Goal: Task Accomplishment & Management: Use online tool/utility

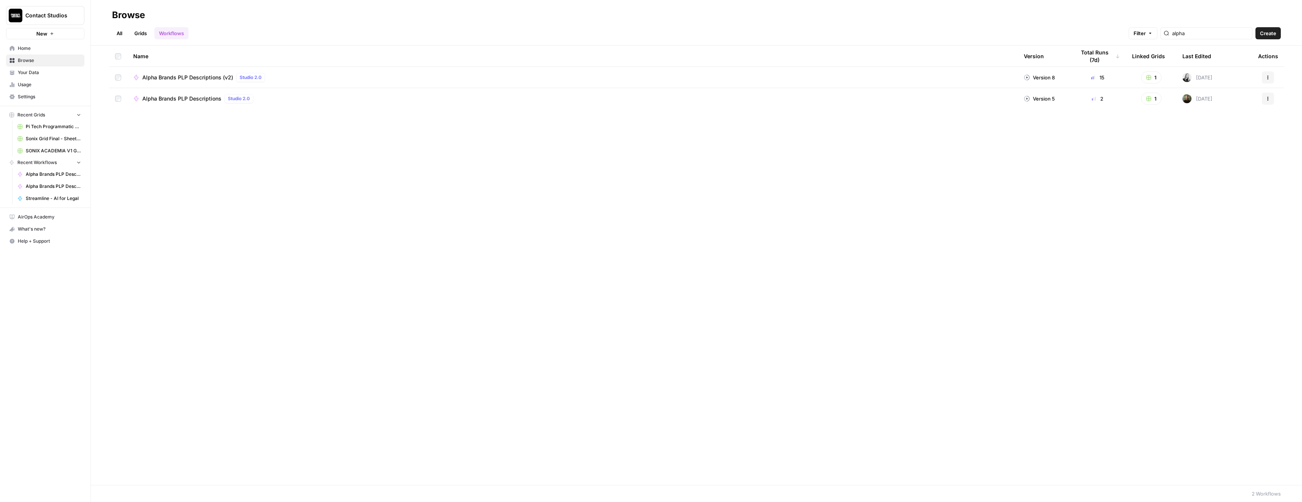
click at [208, 75] on span "Alpha Brands PLP Descriptions (v2)" at bounding box center [187, 78] width 91 height 8
click at [74, 114] on button "Recent Grids" at bounding box center [45, 114] width 78 height 11
click at [27, 115] on span "Recent Grids" at bounding box center [31, 115] width 28 height 7
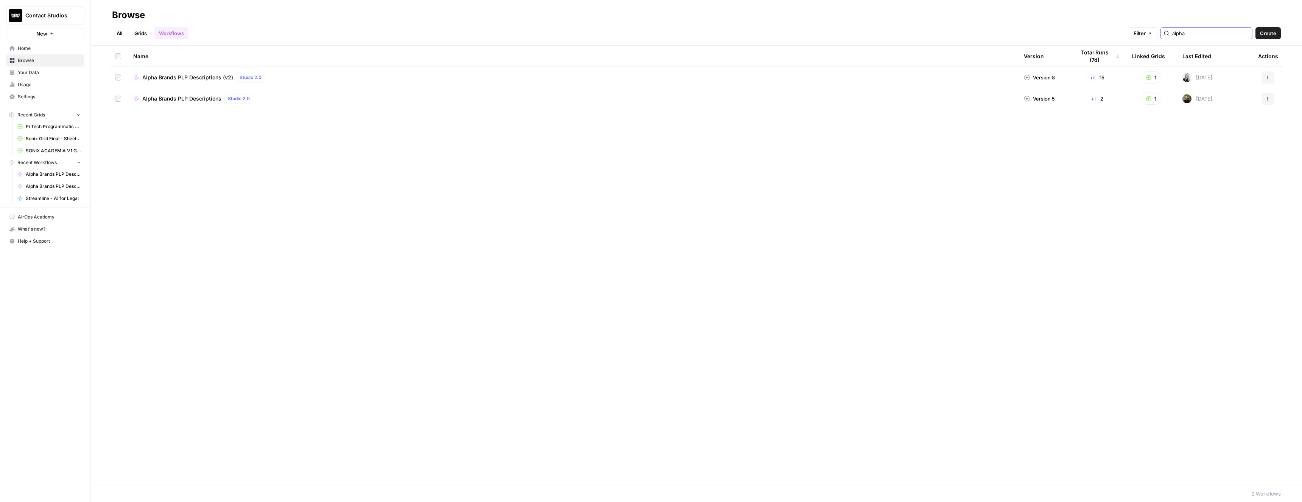
click at [1222, 34] on input "alpha" at bounding box center [1210, 34] width 77 height 8
click at [208, 82] on td "Alpha Brands PLP Content Grid" at bounding box center [569, 77] width 884 height 21
click at [200, 79] on span "Alpha Brands PLP Content Grid" at bounding box center [181, 78] width 79 height 8
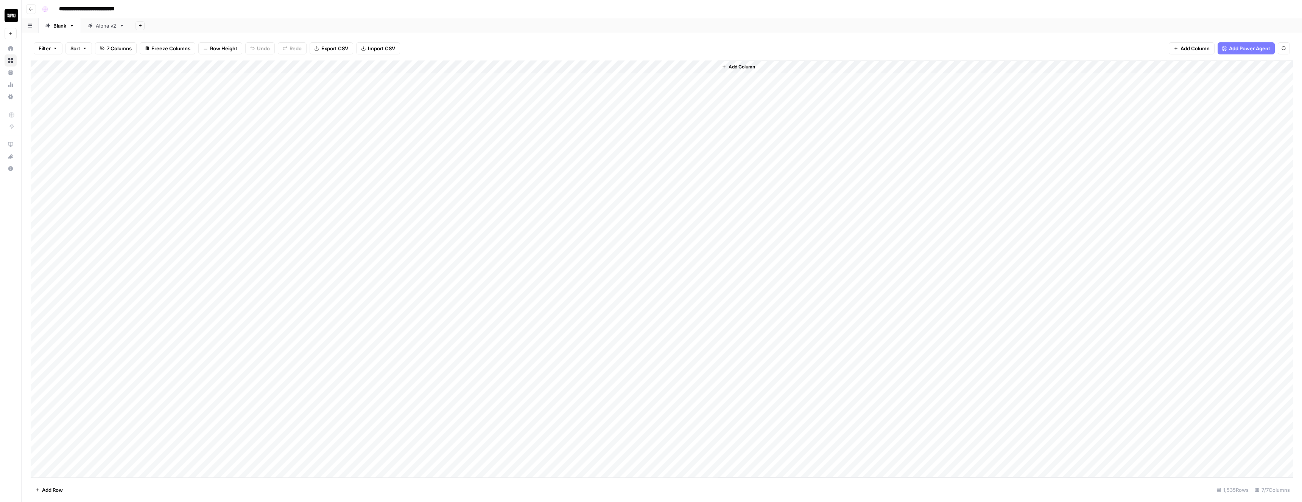
click at [101, 27] on div "Alpha v2" at bounding box center [106, 26] width 20 height 8
click at [471, 90] on div "Add Column" at bounding box center [662, 269] width 1262 height 417
click at [532, 91] on div "Add Column" at bounding box center [662, 269] width 1262 height 417
click at [854, 143] on div "Add Column" at bounding box center [1069, 269] width 448 height 417
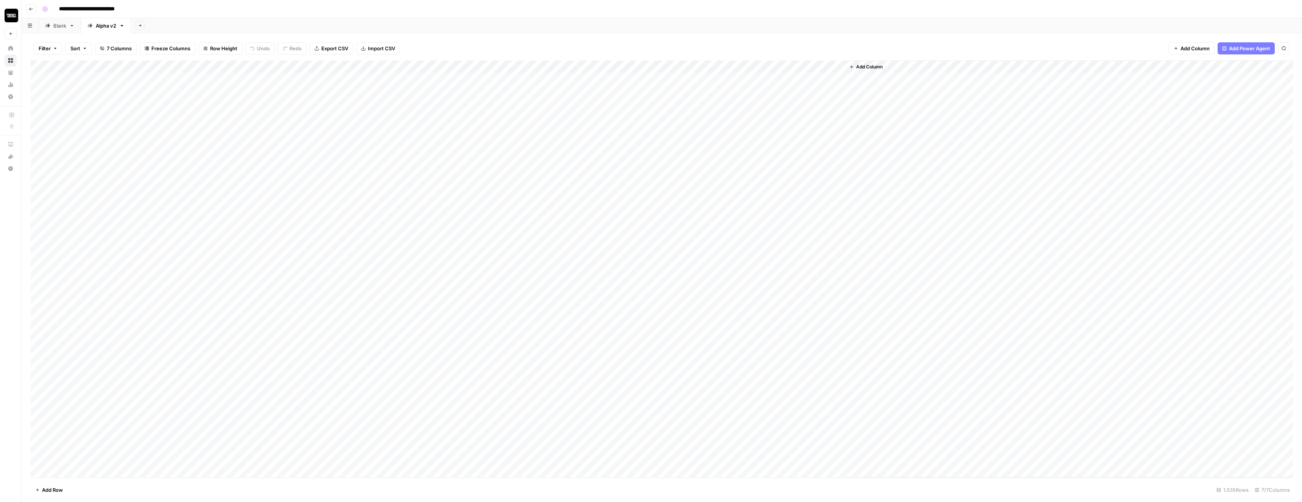
click at [607, 92] on div "Add Column" at bounding box center [662, 269] width 1262 height 417
click at [497, 65] on div "Add Column" at bounding box center [662, 269] width 1262 height 417
click at [510, 83] on span "All Rows" at bounding box center [525, 85] width 48 height 8
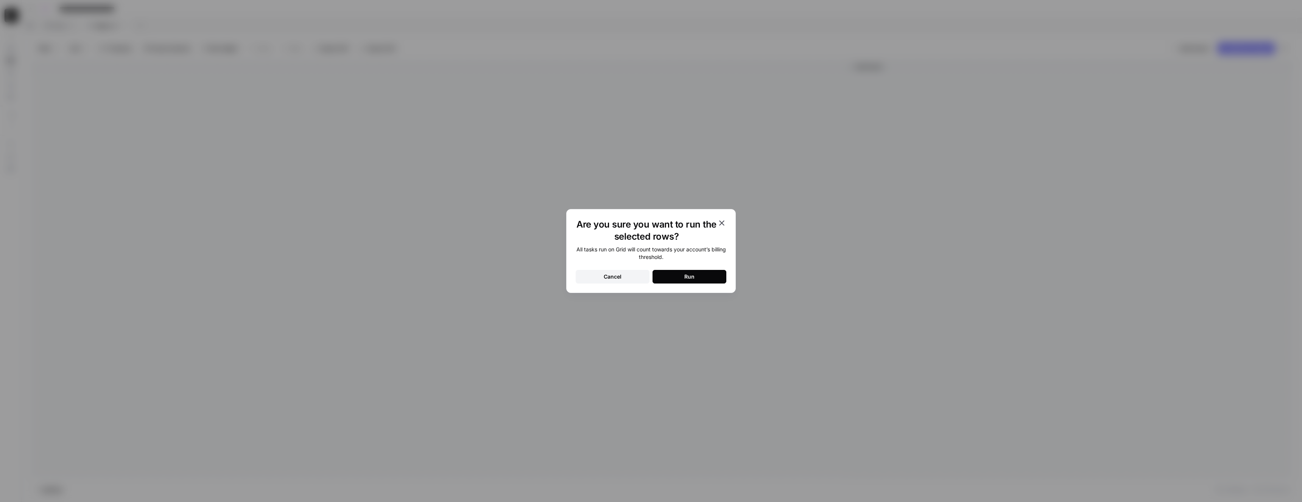
click at [688, 279] on div "Run" at bounding box center [689, 277] width 10 height 8
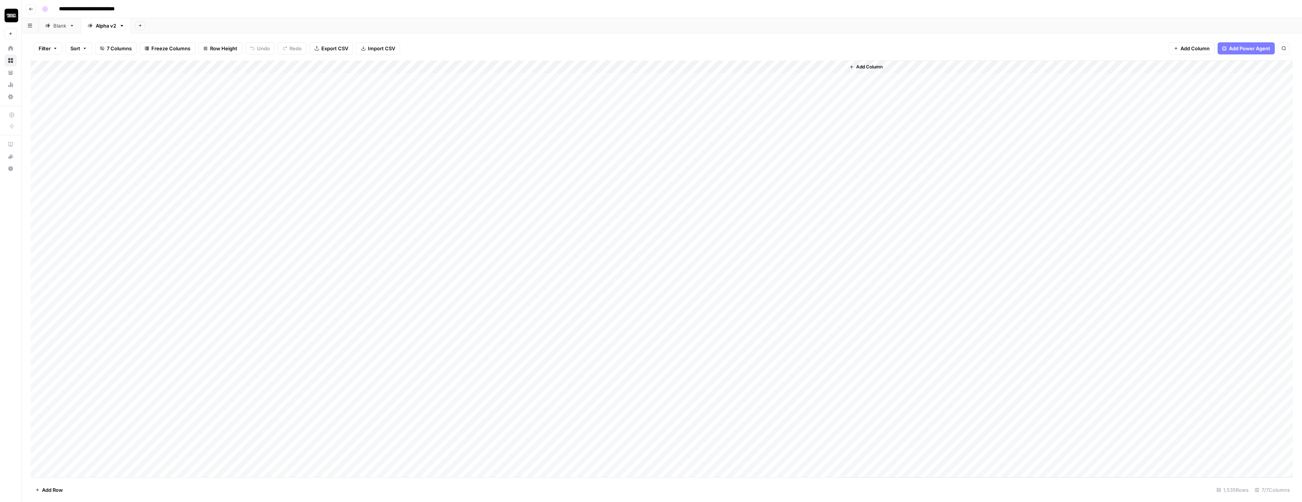
click at [498, 66] on div "Add Column" at bounding box center [662, 269] width 1262 height 417
click at [517, 85] on span "All Rows" at bounding box center [525, 85] width 48 height 8
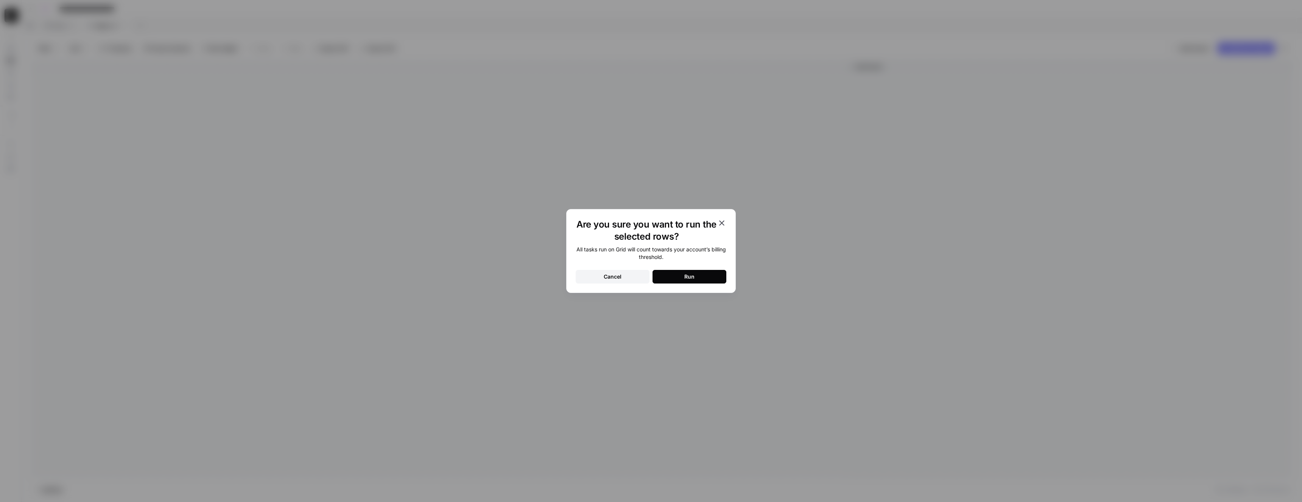
click at [628, 278] on button "Cancel" at bounding box center [612, 277] width 74 height 14
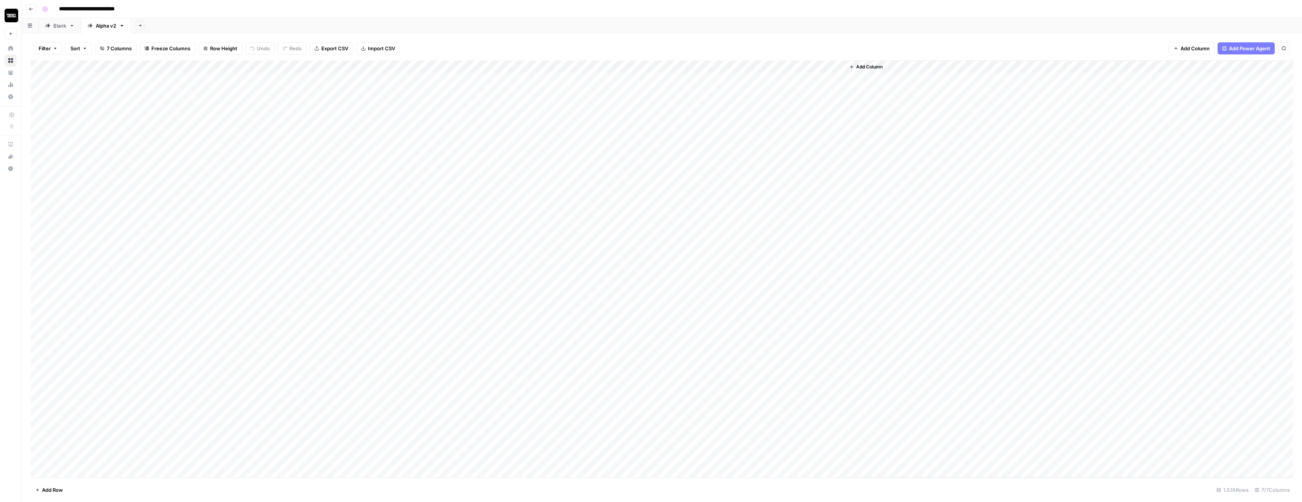
click at [498, 65] on div "Add Column" at bounding box center [662, 269] width 1262 height 417
click at [522, 112] on span "Remaining Rows" at bounding box center [525, 111] width 48 height 8
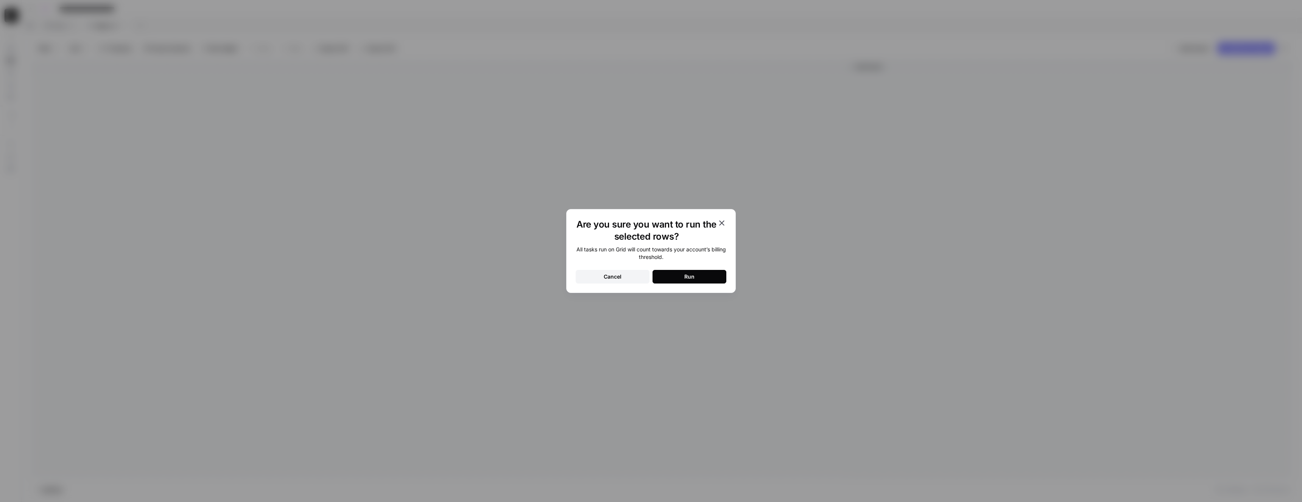
click at [666, 277] on button "Run" at bounding box center [689, 277] width 74 height 14
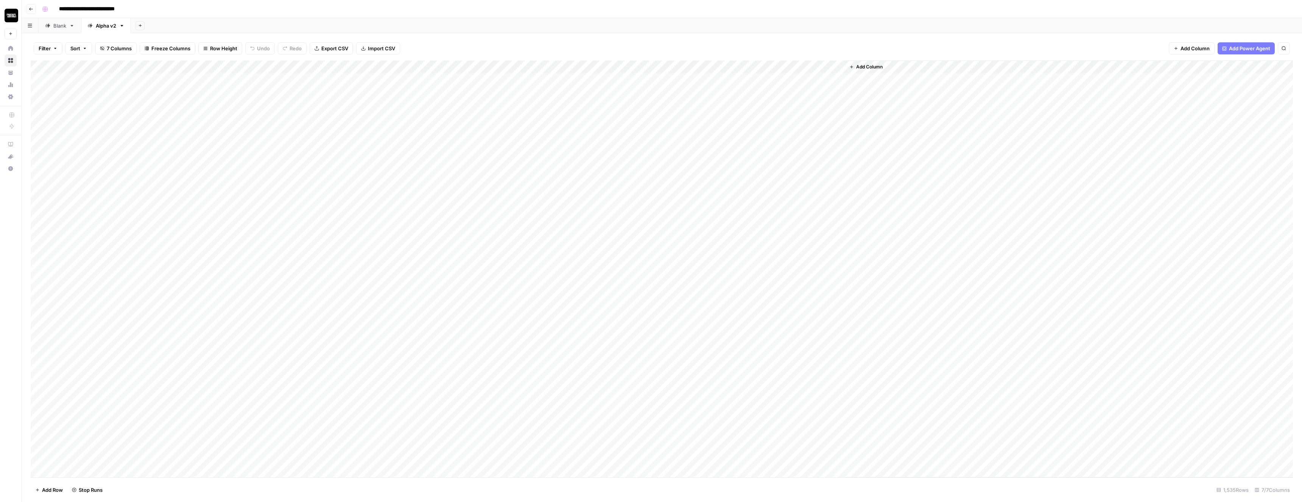
click at [530, 94] on div "Add Column" at bounding box center [662, 269] width 1262 height 417
click at [496, 67] on div "Add Column" at bounding box center [662, 269] width 1262 height 417
click at [487, 65] on div "Add Column" at bounding box center [662, 269] width 1262 height 417
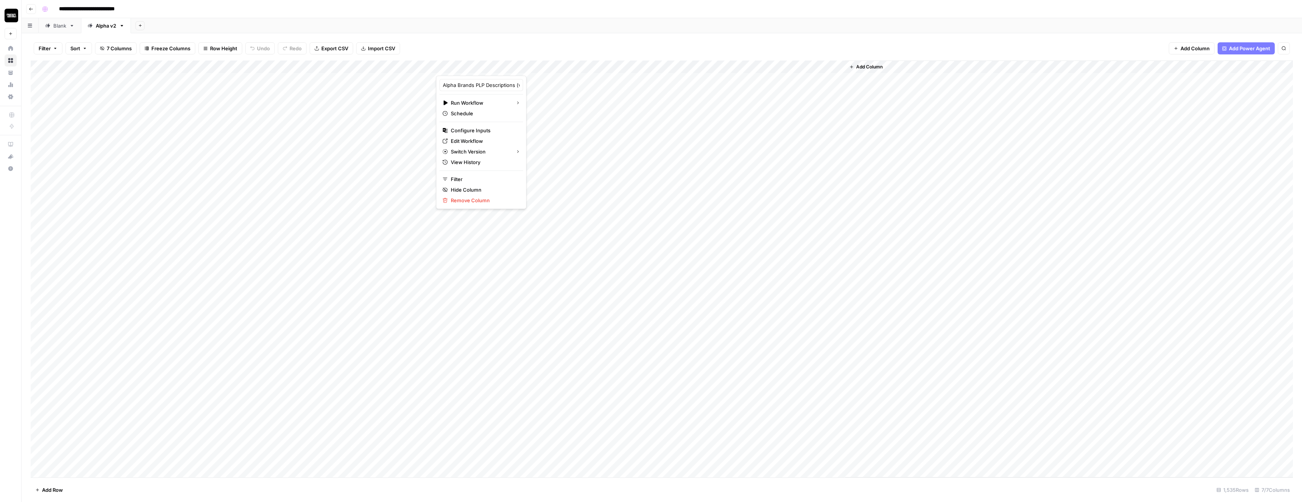
click at [484, 47] on div "Filter Sort 7 Columns Freeze Columns Row Height Undo Redo Export CSV Import CSV…" at bounding box center [662, 48] width 1262 height 24
click at [514, 49] on div "Filter Sort 7 Columns Freeze Columns Row Height Undo Redo Export CSV Import CSV…" at bounding box center [662, 48] width 1262 height 24
click at [531, 92] on div "Add Column" at bounding box center [662, 269] width 1262 height 417
click at [497, 79] on div "Add Column" at bounding box center [662, 269] width 1262 height 417
click at [498, 91] on div "Add Column" at bounding box center [662, 269] width 1262 height 417
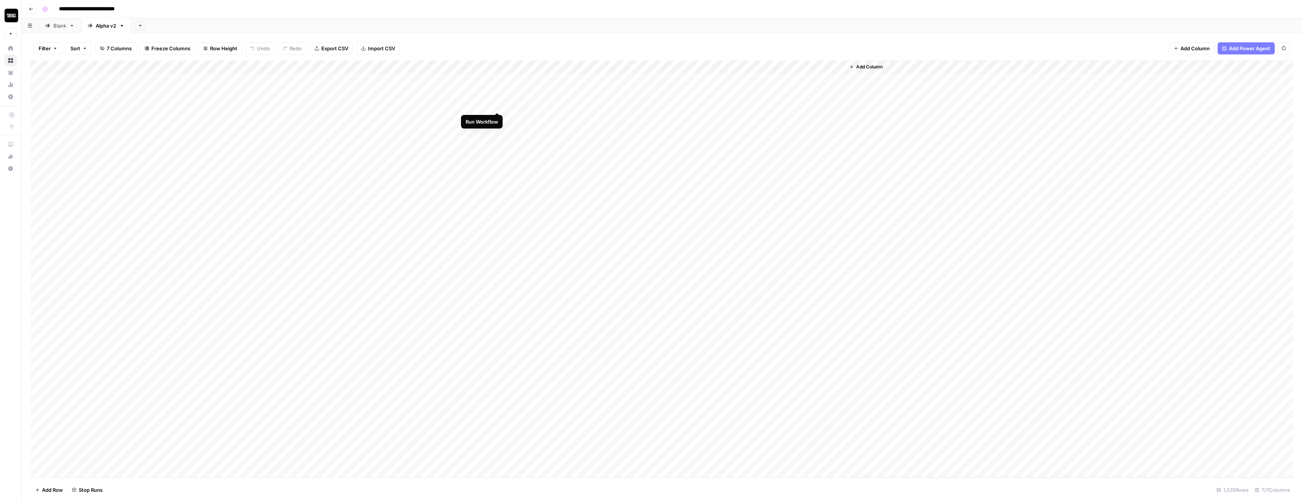
click at [497, 104] on div "Add Column" at bounding box center [662, 269] width 1262 height 417
click at [499, 120] on div "Add Column" at bounding box center [662, 269] width 1262 height 417
click at [498, 129] on div "Add Column" at bounding box center [662, 269] width 1262 height 417
click at [497, 65] on div "Add Column" at bounding box center [662, 269] width 1262 height 417
click at [602, 166] on div "Add Column" at bounding box center [662, 269] width 1262 height 417
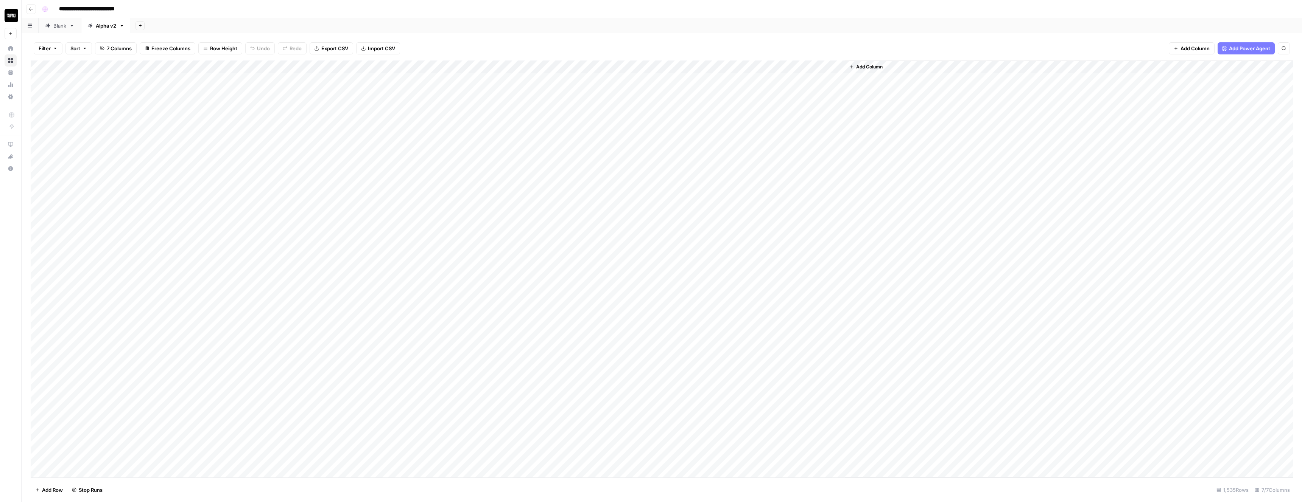
click at [498, 68] on div "Add Column" at bounding box center [662, 269] width 1262 height 417
click at [472, 98] on div "Add Column" at bounding box center [662, 269] width 1262 height 417
click at [496, 81] on div "Add Column" at bounding box center [662, 269] width 1262 height 417
click at [498, 90] on div "Add Column" at bounding box center [662, 269] width 1262 height 417
click at [496, 107] on div "Add Column" at bounding box center [662, 269] width 1262 height 417
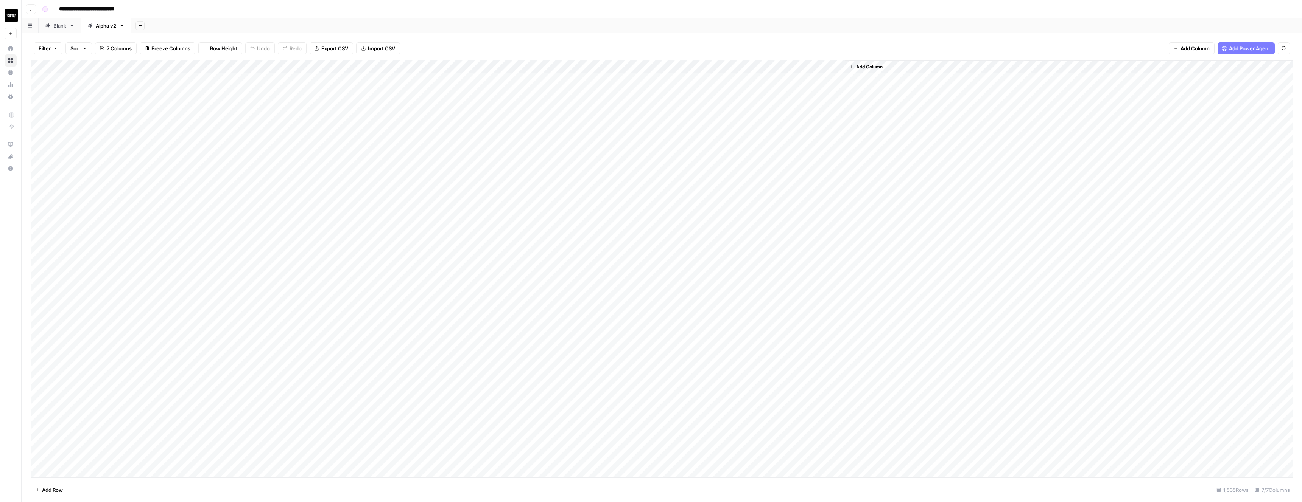
click at [496, 120] on div "Add Column" at bounding box center [662, 269] width 1262 height 417
click at [498, 132] on div "Add Column" at bounding box center [662, 269] width 1262 height 417
click at [478, 67] on div "Add Column" at bounding box center [662, 269] width 1262 height 417
drag, startPoint x: 467, startPoint y: 85, endPoint x: 552, endPoint y: 84, distance: 84.4
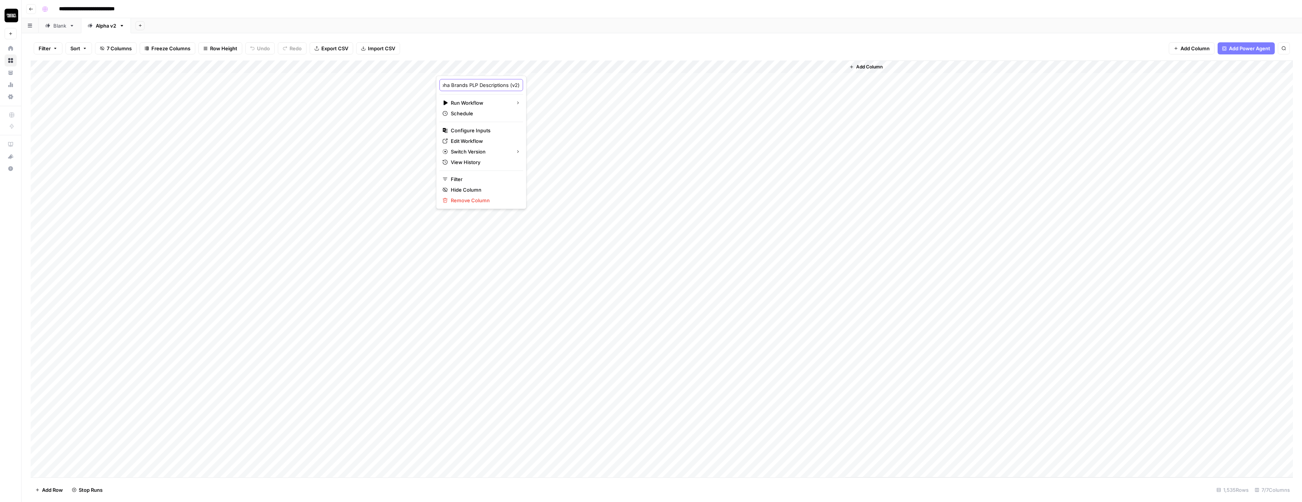
click at [552, 84] on body "**********" at bounding box center [651, 251] width 1302 height 502
click at [474, 82] on input "Alpha Brands PLP Descriptions (v2)" at bounding box center [481, 85] width 77 height 8
drag, startPoint x: 487, startPoint y: 83, endPoint x: 527, endPoint y: 86, distance: 39.4
click at [527, 86] on body "**********" at bounding box center [651, 251] width 1302 height 502
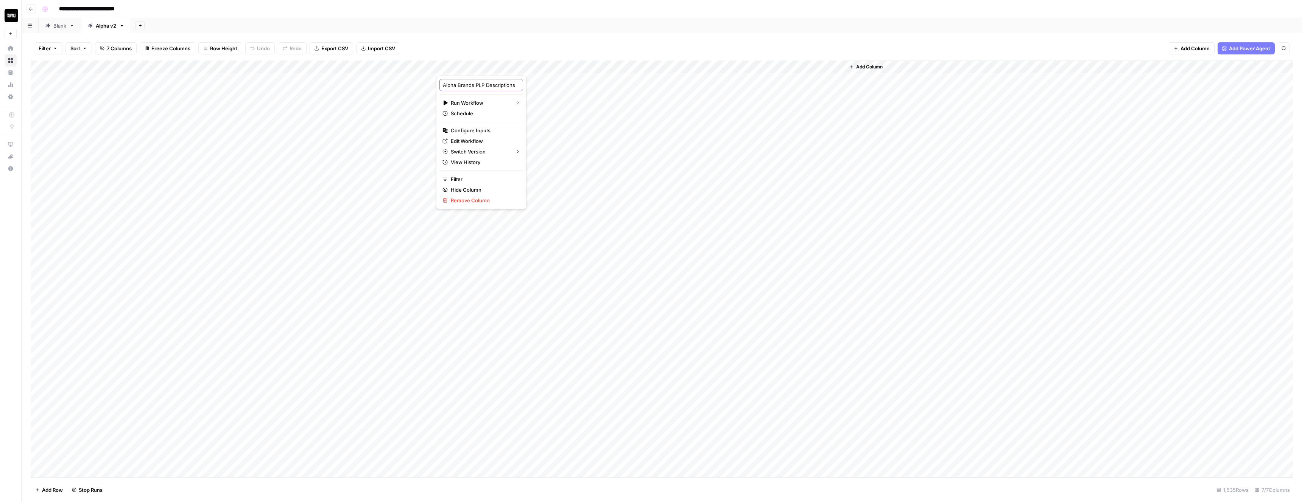
drag, startPoint x: 460, startPoint y: 84, endPoint x: 411, endPoint y: 84, distance: 48.8
click at [411, 84] on body "**********" at bounding box center [651, 251] width 1302 height 502
click at [445, 84] on input "Alpha Brands PLP Descriptions" at bounding box center [481, 85] width 77 height 8
click at [443, 84] on input "Alpha Brands PLP Descriptions" at bounding box center [481, 85] width 77 height 8
paste input "(v2)"
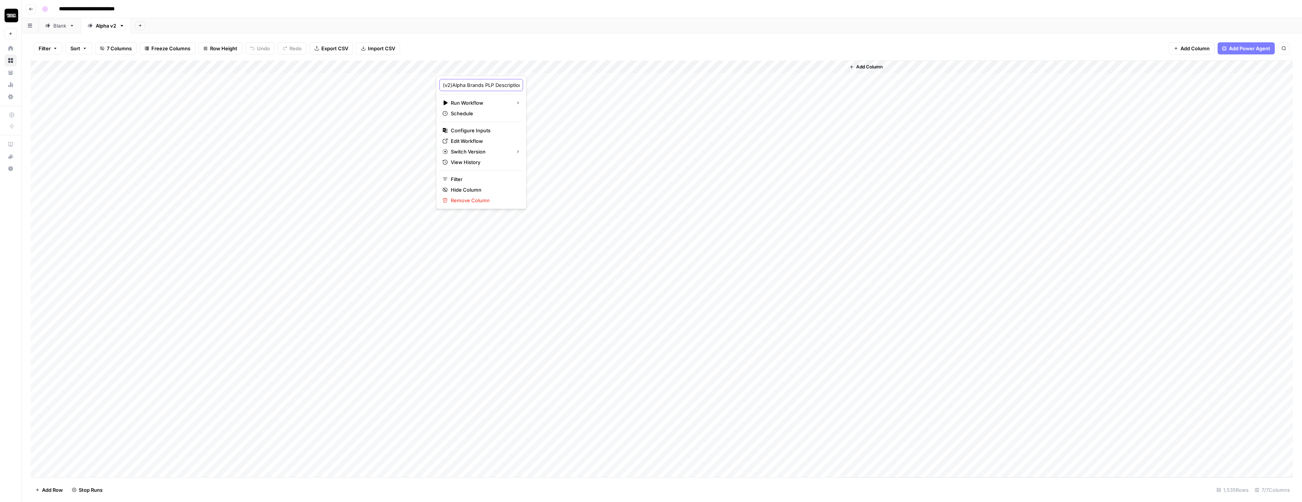
type input "(v2) Alpha Brands PLP Descriptions"
click at [851, 174] on div "Add Column" at bounding box center [1069, 269] width 448 height 417
click at [572, 38] on div "Filter Sort 7 Columns Freeze Columns Row Height Undo Redo Export CSV Import CSV…" at bounding box center [662, 48] width 1262 height 24
click at [61, 27] on div "Blank" at bounding box center [59, 26] width 13 height 8
click at [336, 67] on div "Add Column" at bounding box center [662, 269] width 1262 height 417
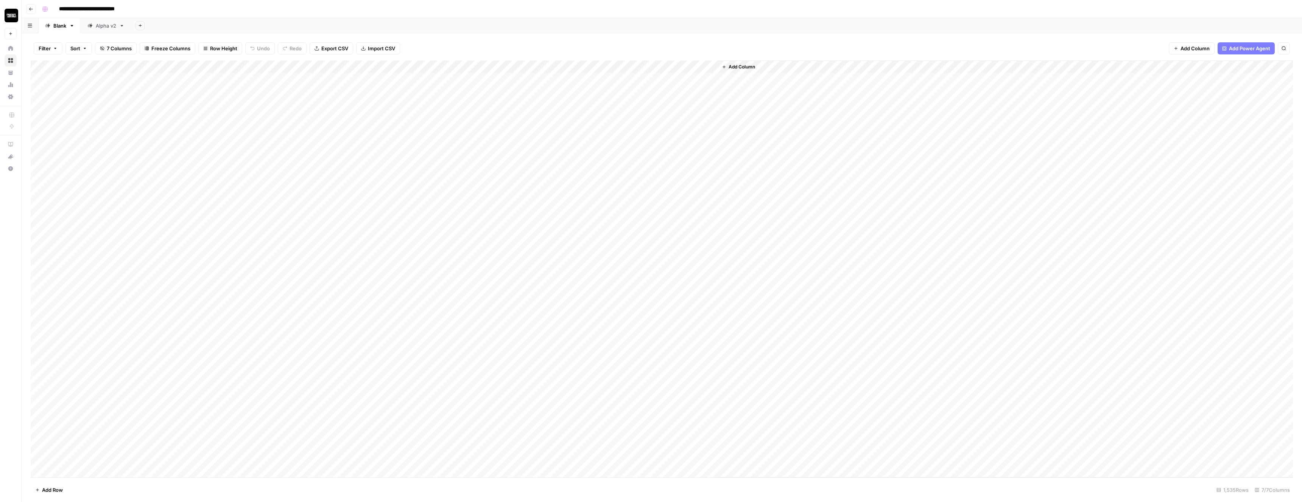
click at [867, 198] on div "Add Column" at bounding box center [1004, 269] width 575 height 417
click at [349, 65] on div "Add Column" at bounding box center [662, 269] width 1262 height 417
click at [659, 152] on div "Add Column" at bounding box center [662, 269] width 1262 height 417
click at [348, 68] on div "Add Column" at bounding box center [662, 269] width 1262 height 417
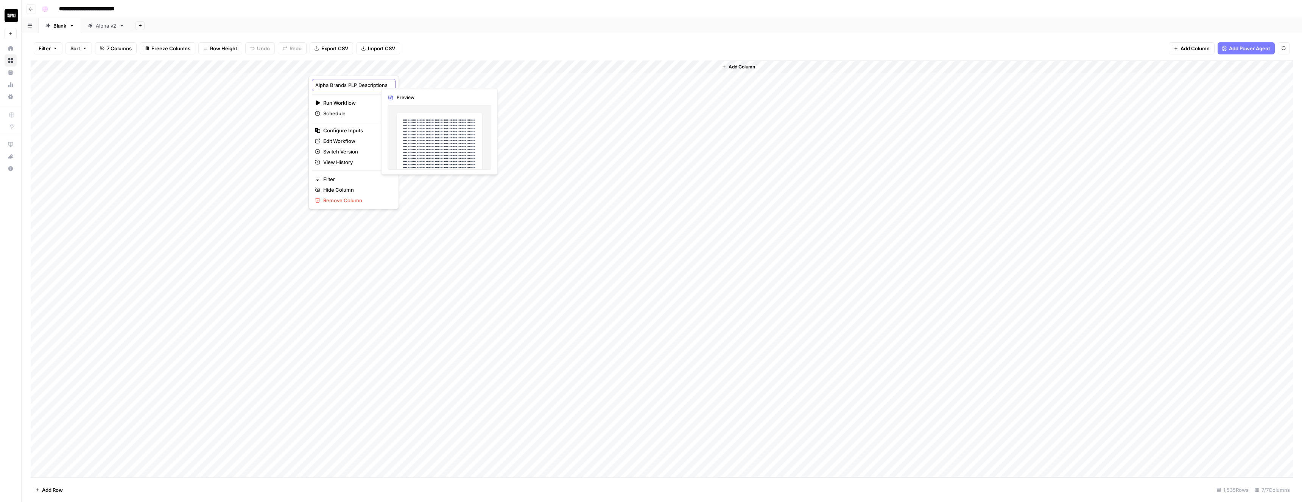
drag, startPoint x: 344, startPoint y: 85, endPoint x: 418, endPoint y: 85, distance: 74.5
click at [418, 85] on body "**********" at bounding box center [651, 251] width 1302 height 502
click at [781, 205] on div "Add Column" at bounding box center [1004, 269] width 575 height 417
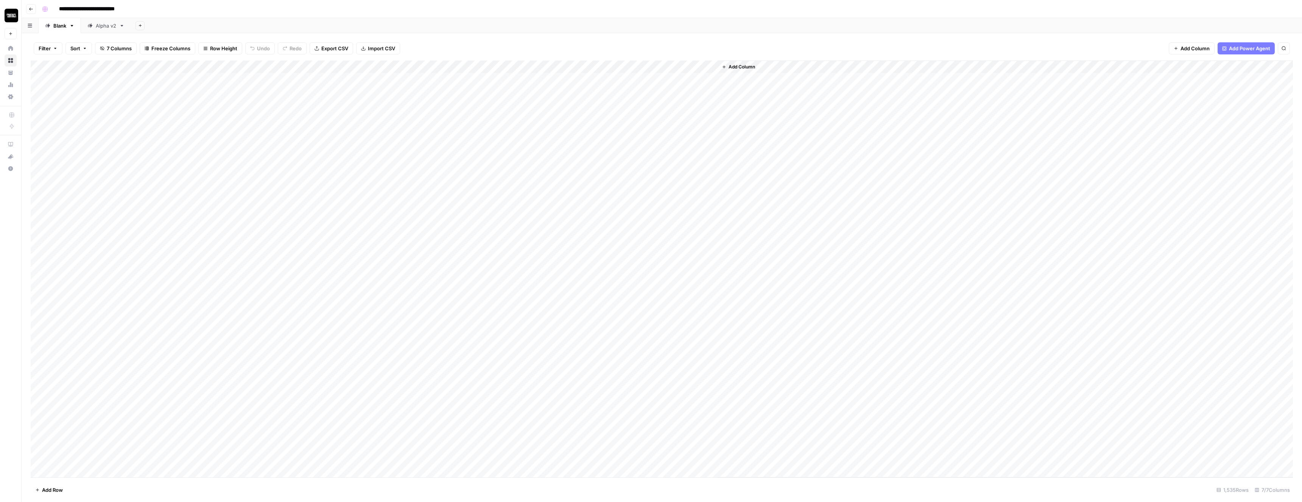
click at [340, 67] on div "Add Column" at bounding box center [662, 269] width 1262 height 417
click at [340, 67] on div at bounding box center [342, 68] width 68 height 15
click at [812, 132] on div "Add Column" at bounding box center [1004, 269] width 575 height 417
click at [727, 65] on button "Add Column" at bounding box center [738, 67] width 39 height 10
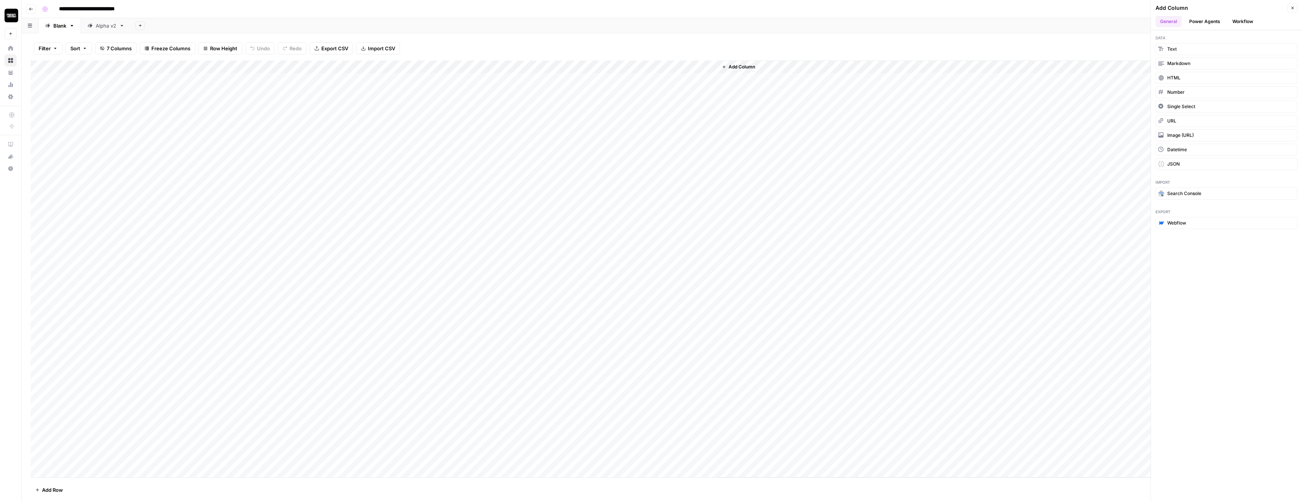
click at [1235, 17] on button "Workflow" at bounding box center [1242, 21] width 30 height 11
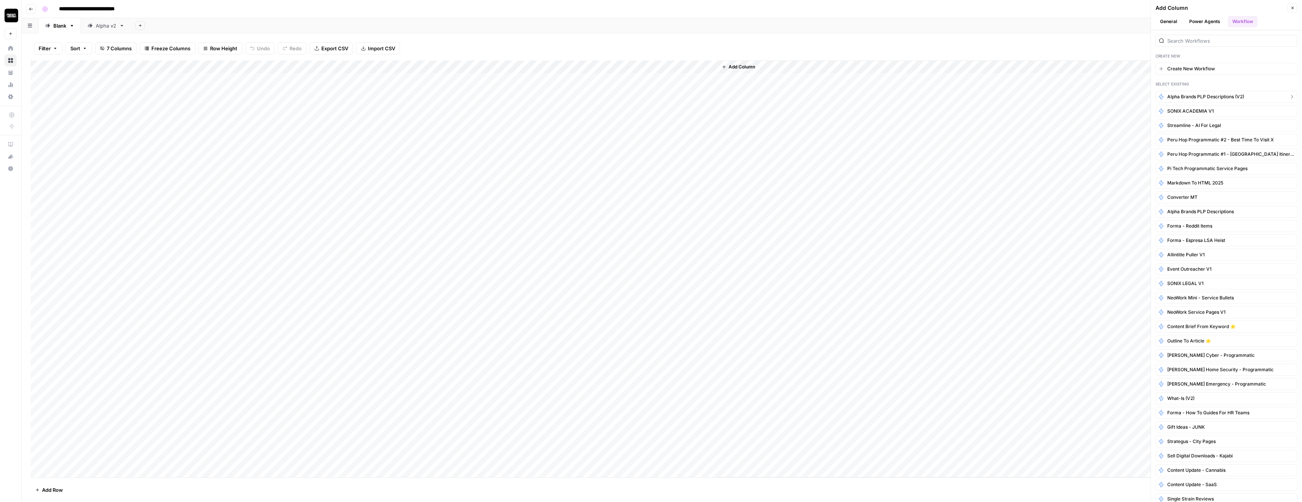
click at [1185, 95] on span "Alpha Brands PLP Descriptions (v2)" at bounding box center [1205, 96] width 77 height 7
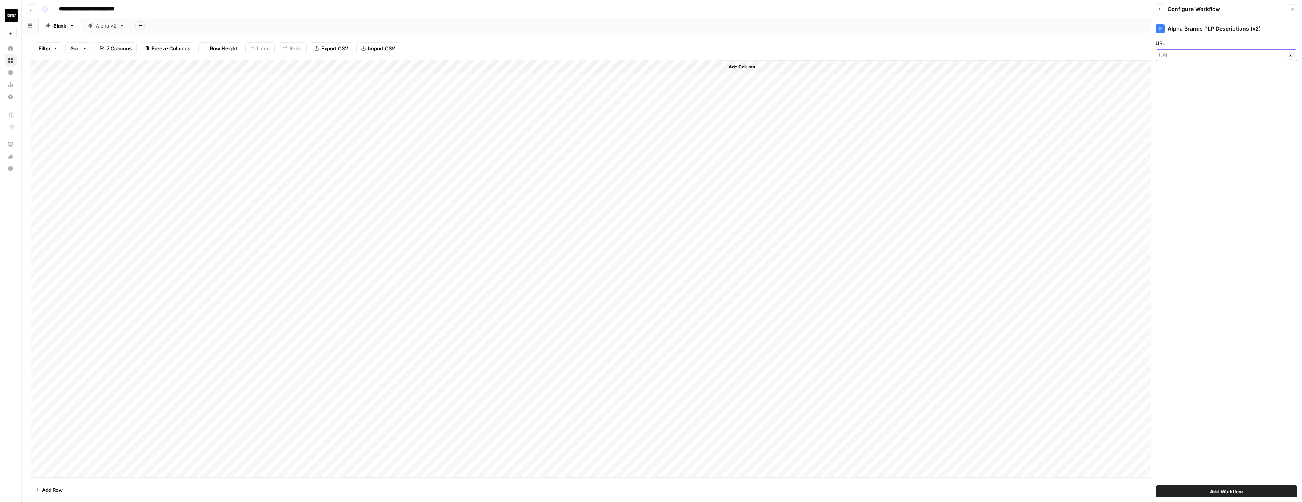
click at [1193, 56] on input "URL" at bounding box center [1221, 55] width 124 height 8
click at [1169, 96] on span "URL" at bounding box center [1217, 98] width 110 height 8
type input "URL"
click at [1188, 485] on div "Add Workflow" at bounding box center [1226, 491] width 142 height 21
click at [1188, 487] on button "Add Workflow" at bounding box center [1226, 492] width 142 height 12
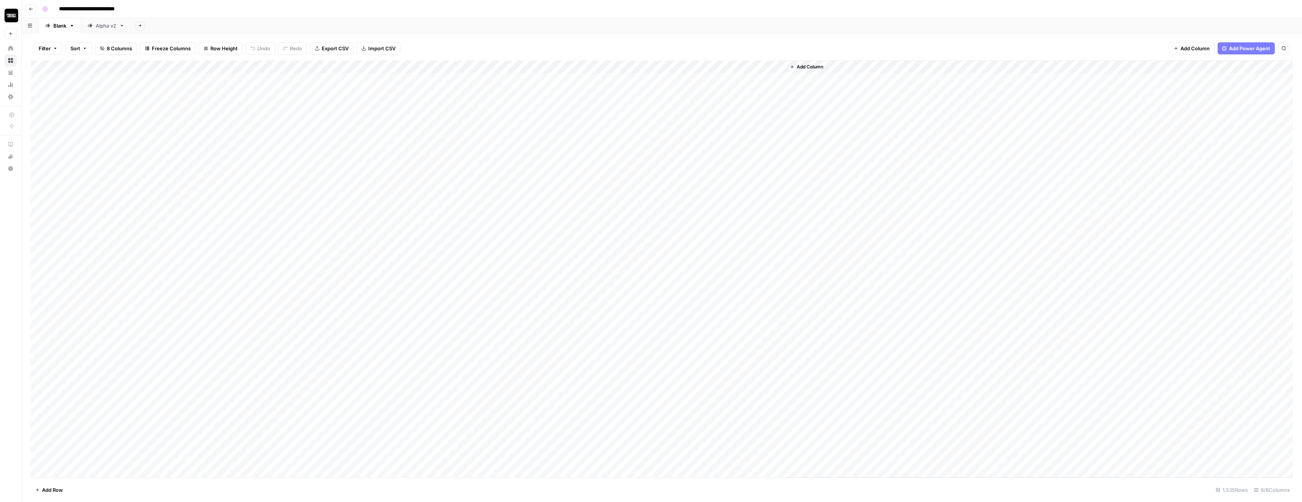
drag, startPoint x: 736, startPoint y: 65, endPoint x: 389, endPoint y: 66, distance: 347.7
click at [389, 66] on div "Add Column" at bounding box center [662, 269] width 1262 height 417
click at [408, 169] on div "Add Column" at bounding box center [662, 269] width 1262 height 417
click at [425, 168] on div "Add Column" at bounding box center [662, 269] width 1262 height 417
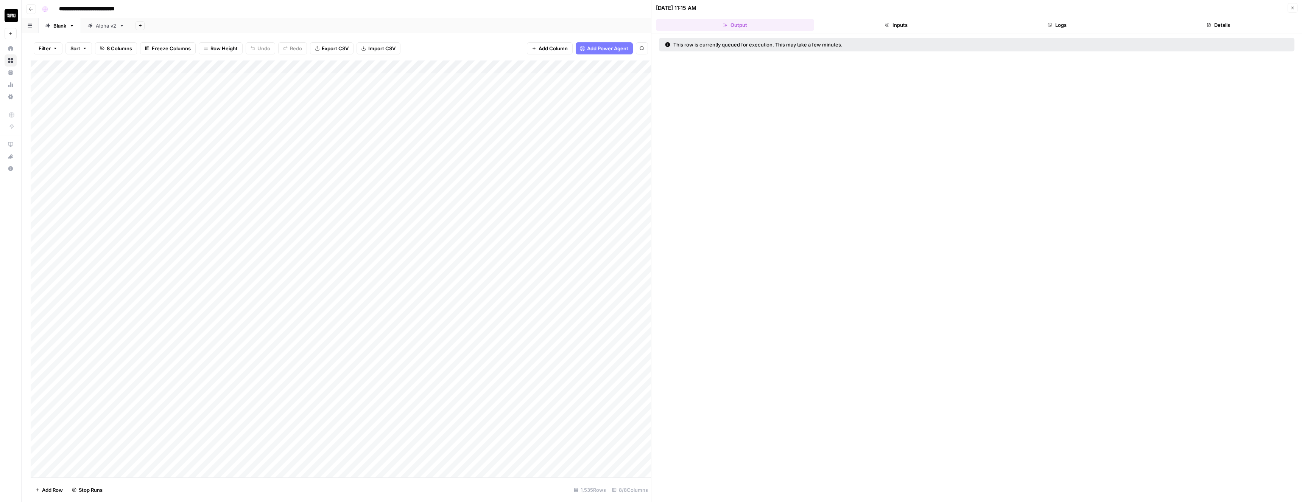
click at [908, 28] on button "Inputs" at bounding box center [896, 25] width 158 height 12
click at [785, 34] on div "URL [URL][DOMAIN_NAME]" at bounding box center [976, 268] width 650 height 468
click at [758, 21] on button "Output" at bounding box center [735, 25] width 158 height 12
click at [415, 67] on div "Add Column" at bounding box center [341, 269] width 620 height 417
click at [420, 203] on span "Remove Column" at bounding box center [424, 201] width 66 height 8
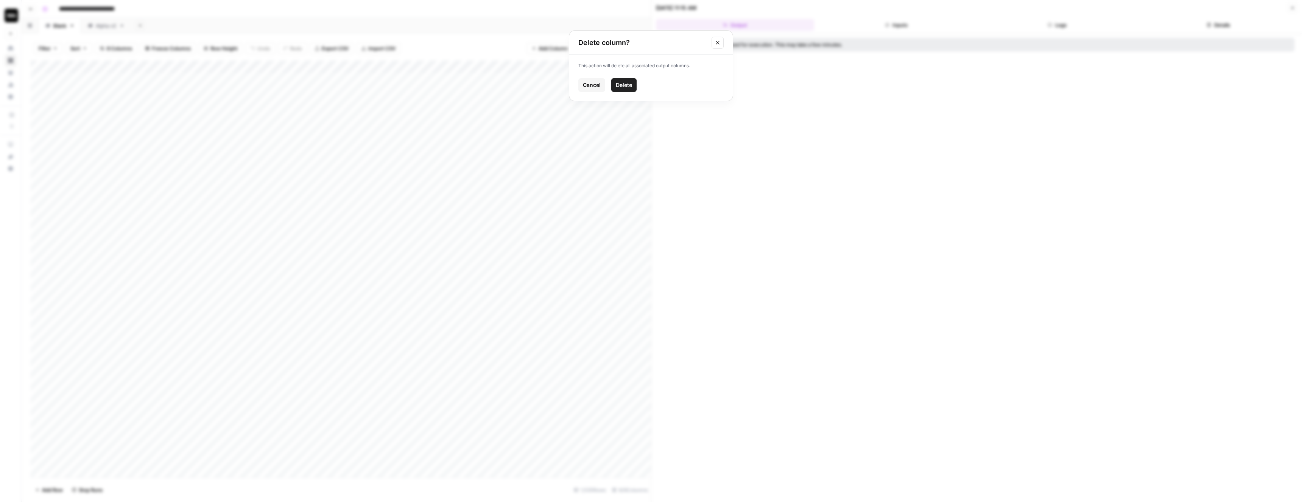
click at [625, 87] on span "Delete" at bounding box center [624, 85] width 16 height 8
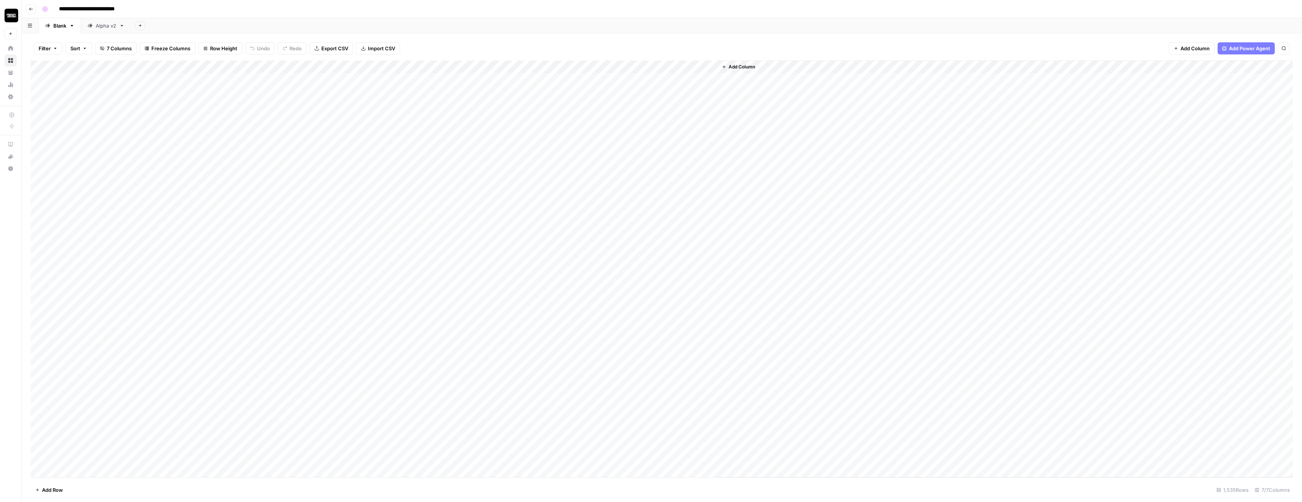
click at [103, 26] on div "Alpha v2" at bounding box center [106, 26] width 20 height 8
type input "**********"
click at [496, 66] on div "Add Column" at bounding box center [662, 269] width 1262 height 417
click at [509, 86] on span "All Rows" at bounding box center [525, 85] width 48 height 8
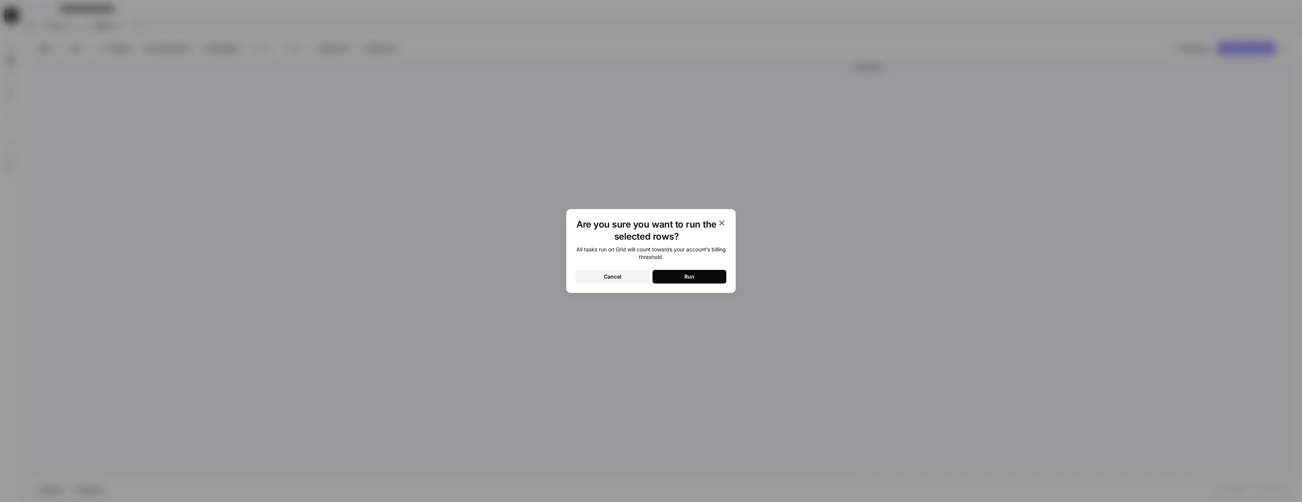
click at [669, 280] on button "Run" at bounding box center [689, 277] width 74 height 14
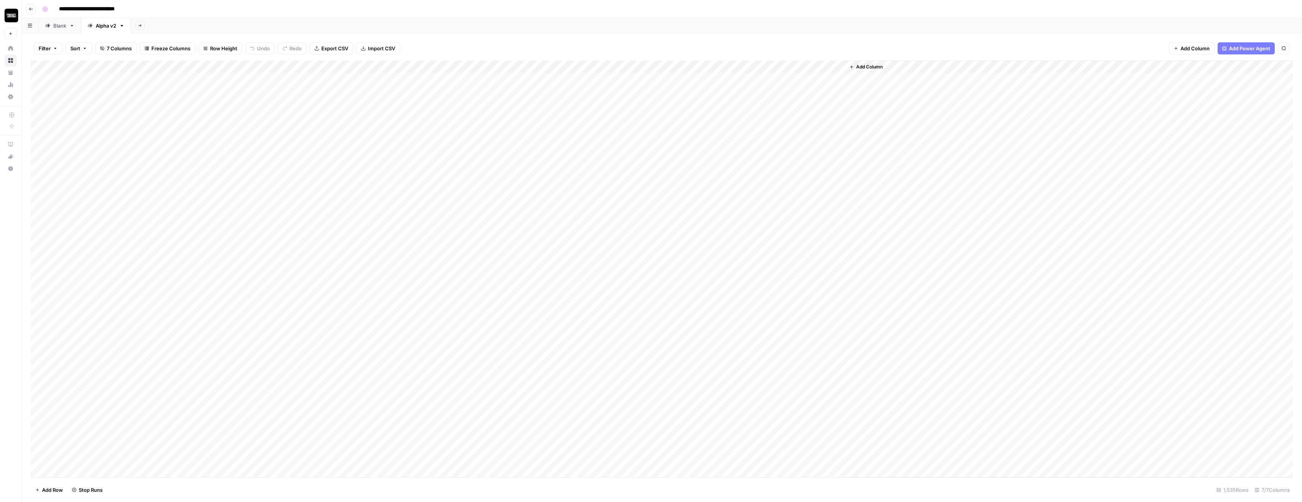
click at [543, 81] on div "Add Column" at bounding box center [662, 269] width 1262 height 417
click at [543, 81] on div at bounding box center [538, 79] width 63 height 11
click at [805, 77] on div "Add Column" at bounding box center [662, 269] width 1262 height 417
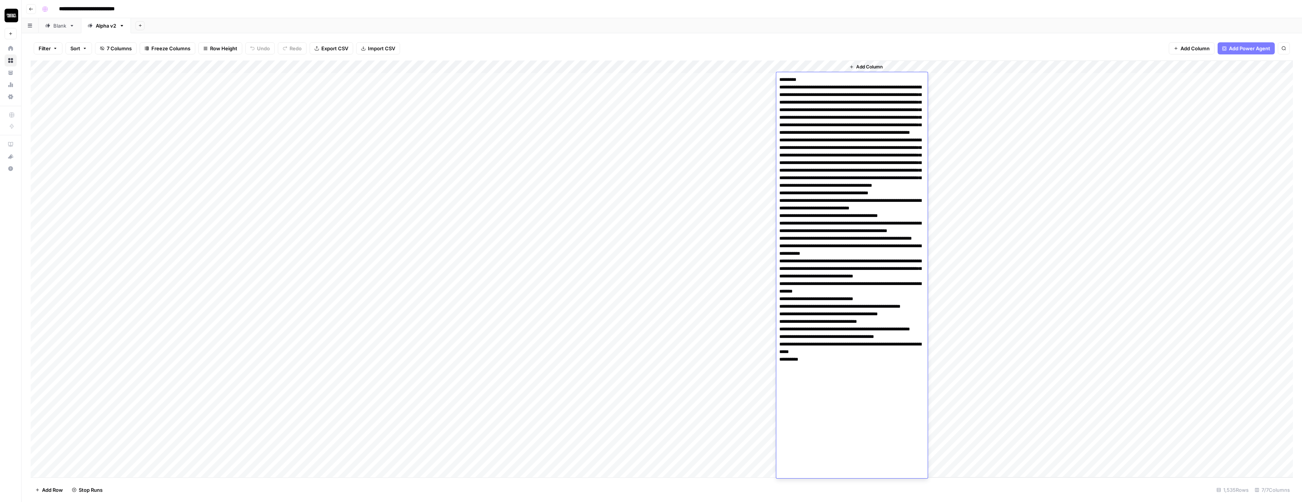
click at [675, 79] on div "Add Column" at bounding box center [662, 269] width 1262 height 417
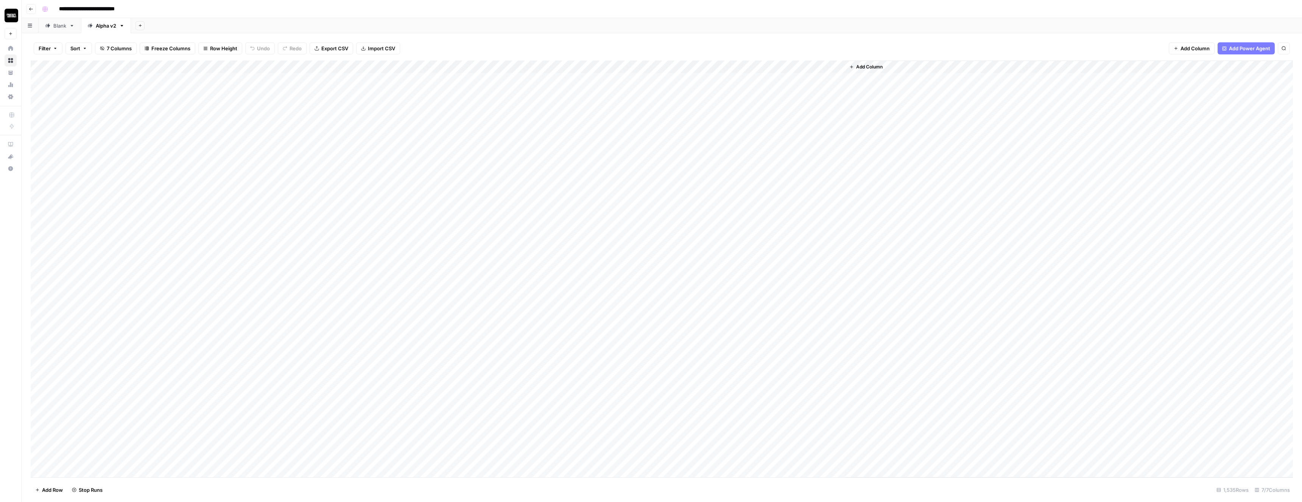
click at [675, 79] on div "Add Column" at bounding box center [662, 269] width 1262 height 417
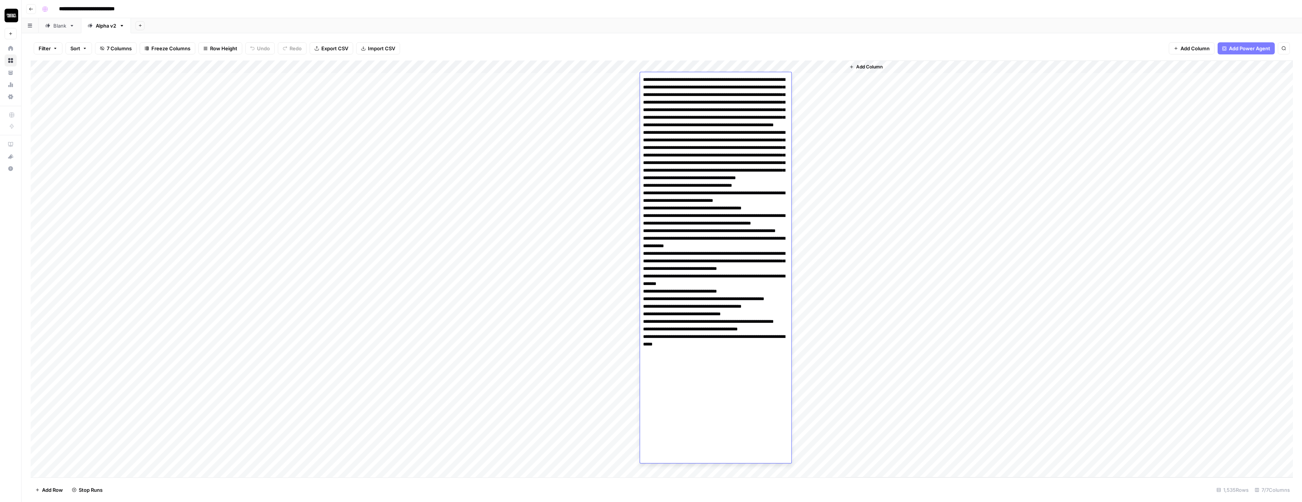
click at [527, 83] on div "Add Column" at bounding box center [662, 269] width 1262 height 417
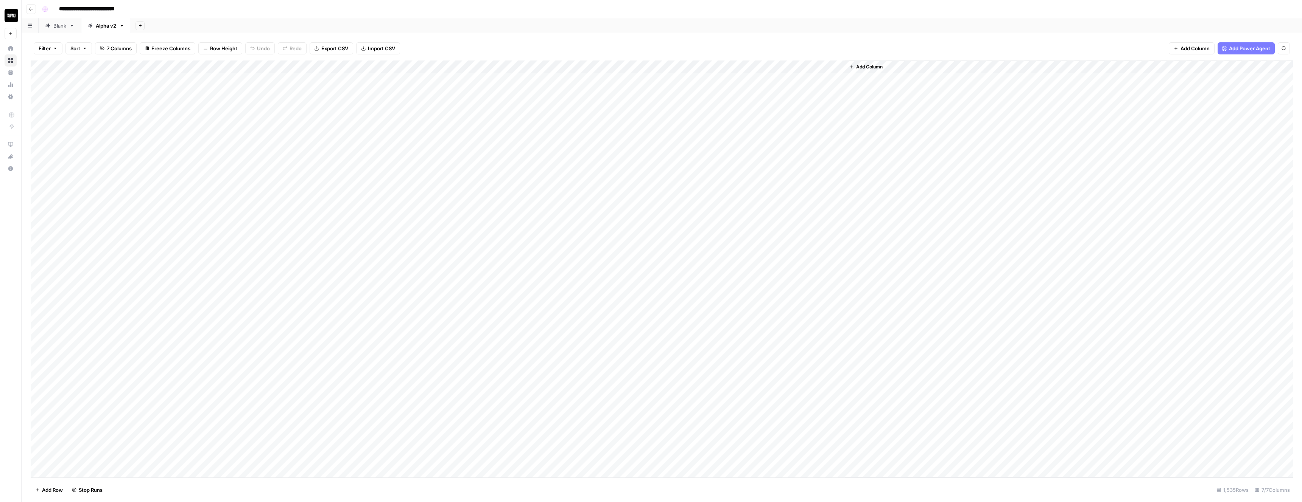
click at [462, 65] on div "Add Column" at bounding box center [662, 269] width 1262 height 417
click at [504, 41] on div "Filter Sort 7 Columns Freeze Columns Row Height Undo Redo Export CSV Import CSV…" at bounding box center [662, 48] width 1262 height 24
click at [496, 67] on div "Add Column" at bounding box center [662, 269] width 1262 height 417
click at [497, 67] on div "Add Column" at bounding box center [662, 269] width 1262 height 417
click at [486, 67] on div "Add Column" at bounding box center [662, 269] width 1262 height 417
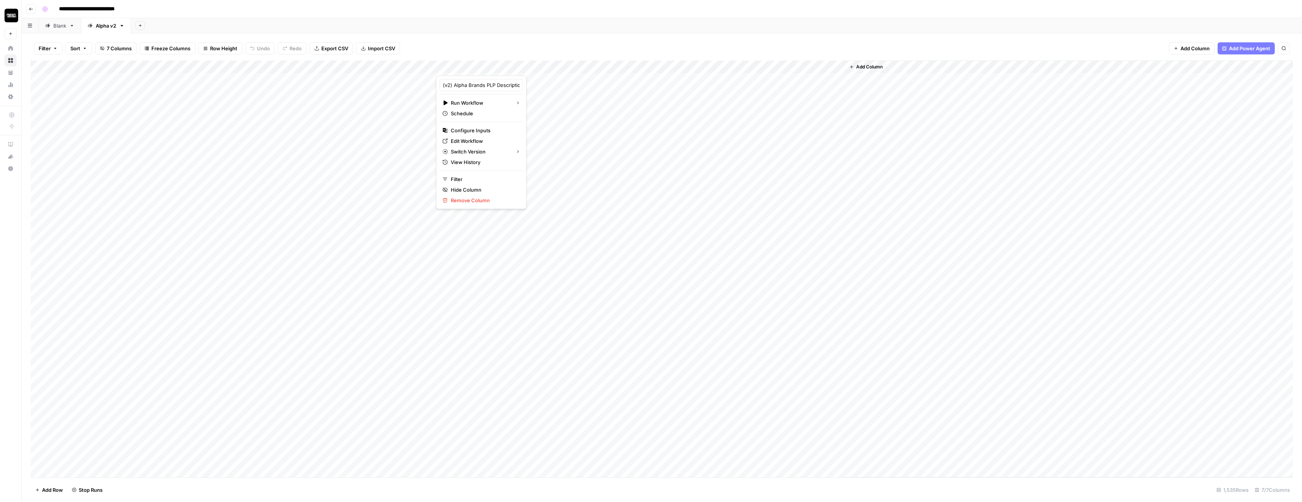
click at [496, 66] on div at bounding box center [470, 68] width 68 height 15
click at [498, 66] on div at bounding box center [470, 68] width 68 height 15
click at [498, 53] on div "Filter Sort 7 Columns Freeze Columns Row Height Undo Redo Export CSV Import CSV…" at bounding box center [662, 48] width 1262 height 24
click at [498, 65] on div "Add Column" at bounding box center [662, 269] width 1262 height 417
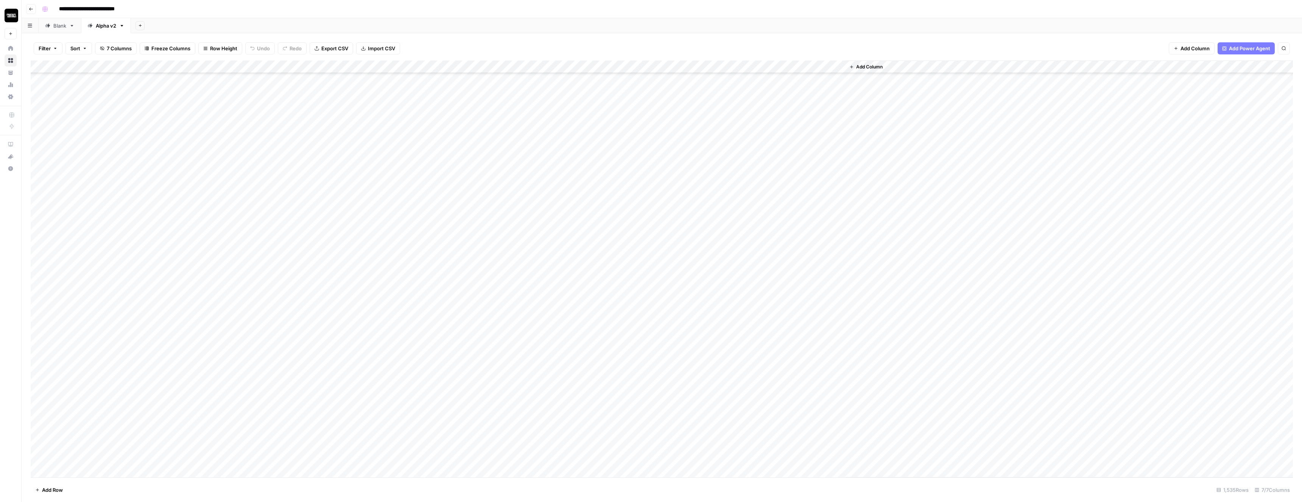
click at [570, 169] on div "Add Column" at bounding box center [662, 269] width 1262 height 417
click at [64, 30] on link "Blank" at bounding box center [60, 25] width 42 height 15
click at [109, 26] on div "Alpha v2" at bounding box center [106, 26] width 20 height 8
